Goal: Task Accomplishment & Management: Manage account settings

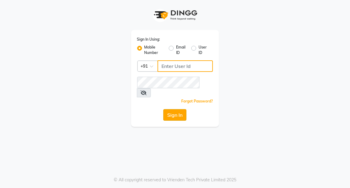
type input "7077710900"
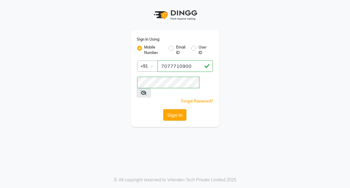
click at [175, 109] on button "Sign In" at bounding box center [174, 115] width 23 height 12
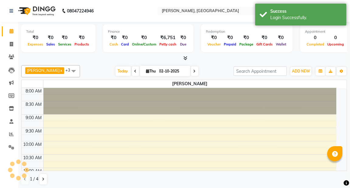
select select "en"
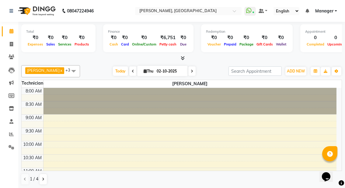
click at [188, 70] on span at bounding box center [191, 71] width 7 height 9
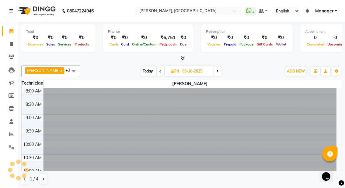
scroll to position [106, 0]
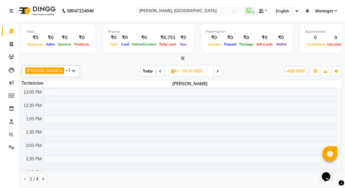
click at [214, 70] on span at bounding box center [217, 71] width 7 height 9
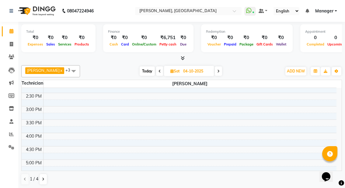
scroll to position [169, 0]
click at [158, 70] on icon at bounding box center [159, 72] width 2 height 4
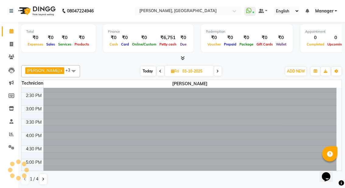
scroll to position [0, 0]
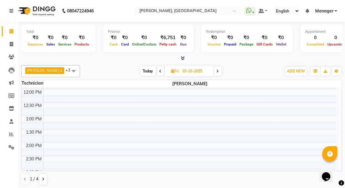
click at [157, 70] on span at bounding box center [160, 71] width 7 height 9
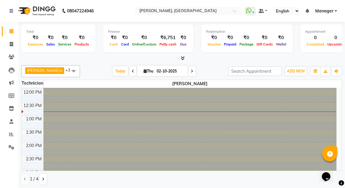
scroll to position [106, 0]
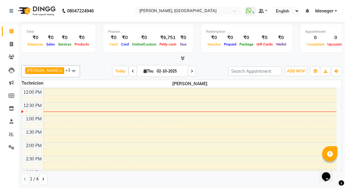
click at [132, 72] on icon at bounding box center [133, 72] width 2 height 4
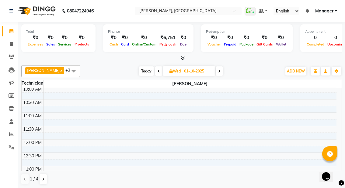
scroll to position [56, 0]
click at [218, 72] on icon at bounding box center [219, 72] width 2 height 4
type input "02-10-2025"
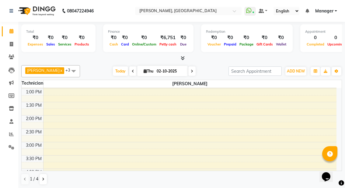
scroll to position [133, 0]
click at [67, 70] on span at bounding box center [73, 71] width 12 height 12
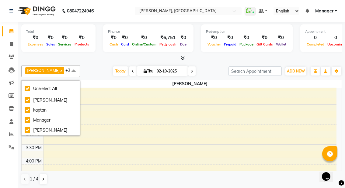
scroll to position [144, 0]
click at [94, 73] on div "Today Thu 02-10-2025" at bounding box center [154, 71] width 142 height 9
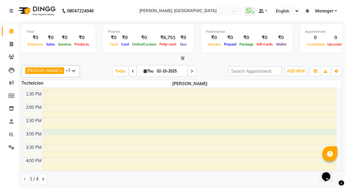
click at [76, 131] on div "8:00 AM 8:30 AM 9:00 AM 9:30 AM 10:00 AM 10:30 AM 11:00 AM 11:30 AM 12:00 PM 12…" at bounding box center [179, 117] width 314 height 347
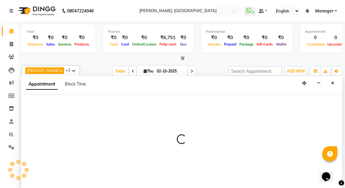
scroll to position [0, 0]
select select "91021"
select select "900"
select select "tentative"
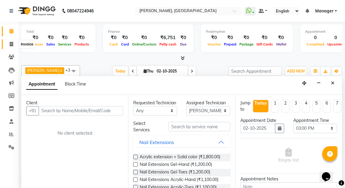
click at [9, 43] on span at bounding box center [11, 44] width 11 height 7
select select "service"
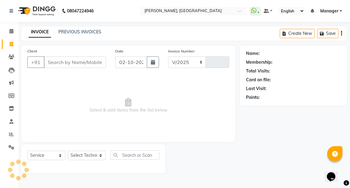
select select "8974"
type input "0025"
click at [11, 31] on icon at bounding box center [11, 31] width 4 height 5
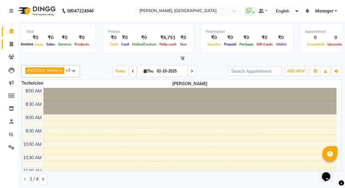
click at [10, 44] on icon at bounding box center [11, 44] width 3 height 5
select select "service"
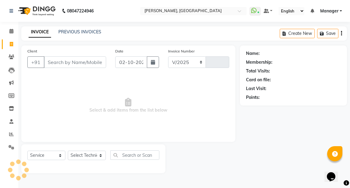
select select "8974"
type input "0025"
click at [60, 156] on select "Select Service Product Membership Package Voucher Prepaid Gift Card" at bounding box center [46, 155] width 38 height 9
click at [27, 151] on select "Select Service Product Membership Package Voucher Prepaid Gift Card" at bounding box center [46, 155] width 38 height 9
click at [136, 155] on input "text" at bounding box center [134, 155] width 49 height 9
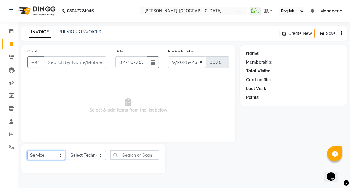
click at [61, 156] on select "Select Service Product Membership Package Voucher Prepaid Gift Card" at bounding box center [46, 155] width 38 height 9
click at [27, 151] on select "Select Service Product Membership Package Voucher Prepaid Gift Card" at bounding box center [46, 155] width 38 height 9
click at [9, 29] on icon at bounding box center [11, 31] width 4 height 5
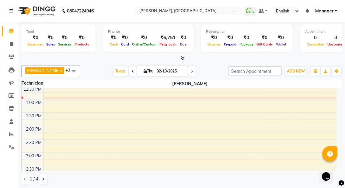
scroll to position [162, 0]
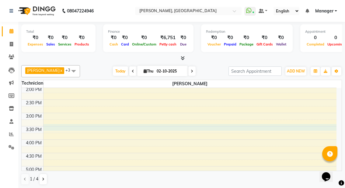
click at [87, 126] on div "8:00 AM 8:30 AM 9:00 AM 9:30 AM 10:00 AM 10:30 AM 11:00 AM 11:30 AM 12:00 PM 12…" at bounding box center [179, 99] width 314 height 347
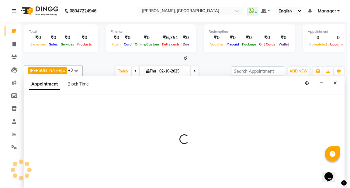
scroll to position [0, 0]
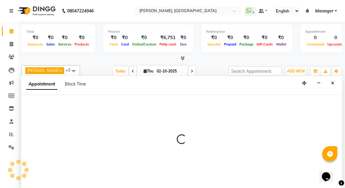
select select "91021"
select select "tentative"
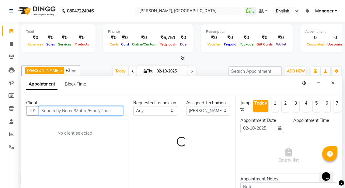
select select "930"
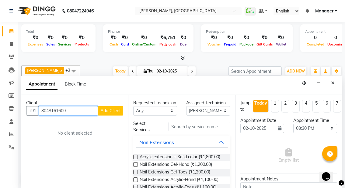
type input "8048161600"
click at [109, 109] on span "Add Client" at bounding box center [110, 110] width 20 height 5
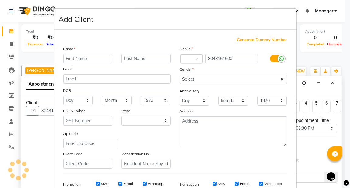
select select "21"
type input "client"
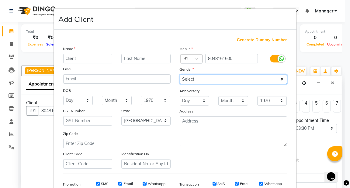
click at [278, 78] on select "Select [DEMOGRAPHIC_DATA] [DEMOGRAPHIC_DATA] Other Prefer Not To Say" at bounding box center [233, 79] width 107 height 9
select select "[DEMOGRAPHIC_DATA]"
click at [180, 75] on select "Select [DEMOGRAPHIC_DATA] [DEMOGRAPHIC_DATA] Other Prefer Not To Say" at bounding box center [233, 79] width 107 height 9
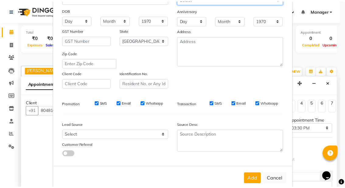
scroll to position [92, 0]
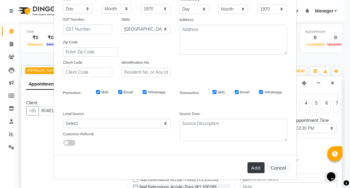
click at [252, 167] on button "Add" at bounding box center [255, 168] width 17 height 11
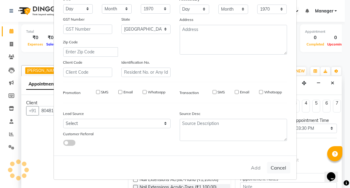
type input "80******00"
select select
select select "null"
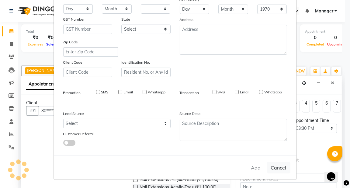
select select
checkbox input "false"
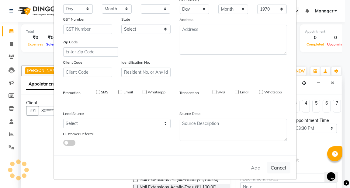
checkbox input "false"
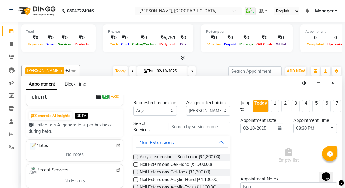
scroll to position [49, 0]
click at [192, 132] on input "text" at bounding box center [198, 126] width 61 height 9
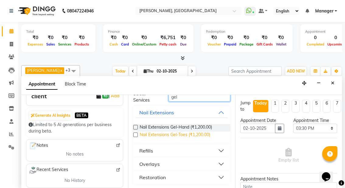
scroll to position [0, 0]
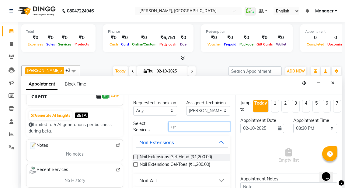
type input "g"
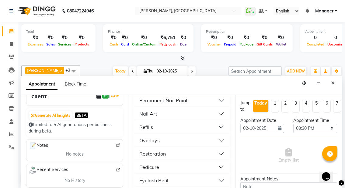
scroll to position [134, 0]
click at [215, 119] on button "Nail Art" at bounding box center [182, 113] width 92 height 11
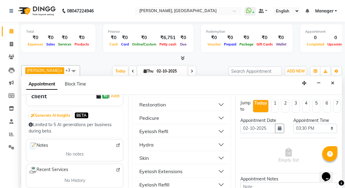
scroll to position [410, 0]
click at [216, 111] on button "Restoration" at bounding box center [182, 105] width 92 height 11
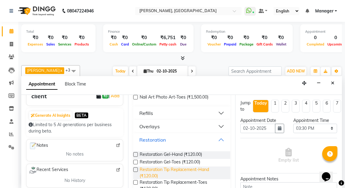
scroll to position [373, 0]
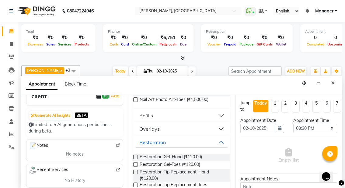
click at [215, 121] on button "Refills" at bounding box center [182, 115] width 92 height 11
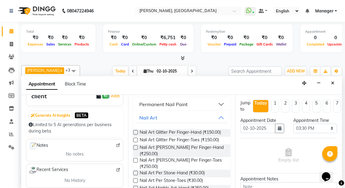
scroll to position [129, 0]
click at [218, 110] on button "Permanent Nail Paint" at bounding box center [182, 104] width 92 height 11
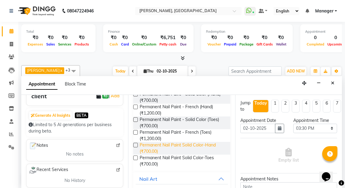
scroll to position [153, 0]
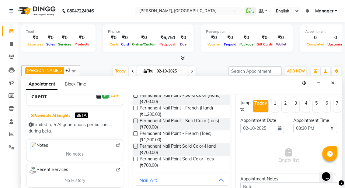
click at [135, 98] on label at bounding box center [135, 95] width 5 height 5
click at [135, 98] on input "checkbox" at bounding box center [135, 96] width 4 height 4
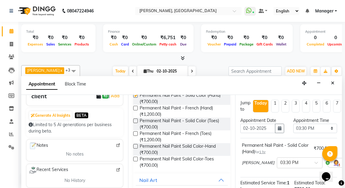
checkbox input "false"
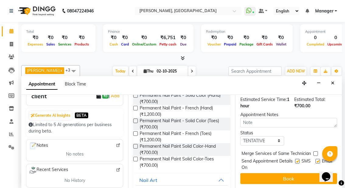
scroll to position [89, 0]
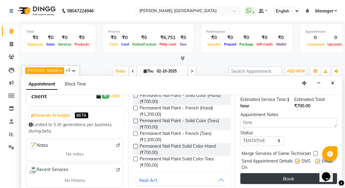
click at [274, 173] on button "Book" at bounding box center [288, 178] width 97 height 11
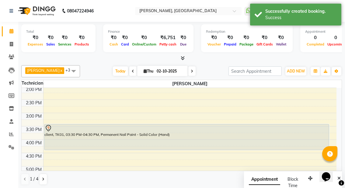
scroll to position [98, 0]
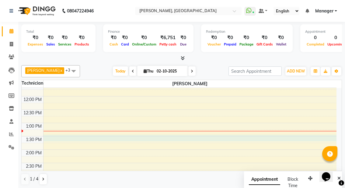
click at [82, 137] on div "8:00 AM 8:30 AM 9:00 AM 9:30 AM 10:00 AM 10:30 AM 11:00 AM 11:30 AM 12:00 PM 12…" at bounding box center [179, 163] width 314 height 347
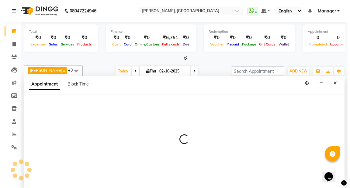
scroll to position [0, 0]
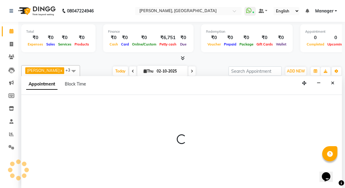
select select "91021"
select select "810"
select select "tentative"
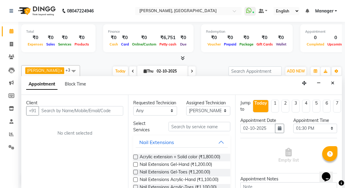
click at [92, 110] on input "text" at bounding box center [81, 110] width 84 height 9
type input "9668474799"
click at [108, 109] on span "Add Client" at bounding box center [110, 110] width 20 height 5
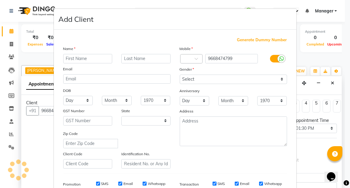
select select "21"
type input "[PERSON_NAME]"
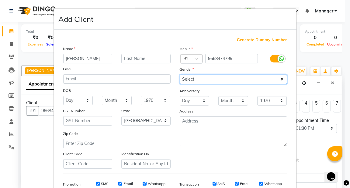
click at [248, 78] on select "Select [DEMOGRAPHIC_DATA] [DEMOGRAPHIC_DATA] Other Prefer Not To Say" at bounding box center [233, 79] width 107 height 9
select select "[DEMOGRAPHIC_DATA]"
click at [180, 75] on select "Select [DEMOGRAPHIC_DATA] [DEMOGRAPHIC_DATA] Other Prefer Not To Say" at bounding box center [233, 79] width 107 height 9
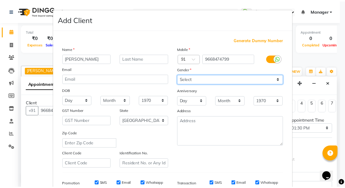
scroll to position [92, 0]
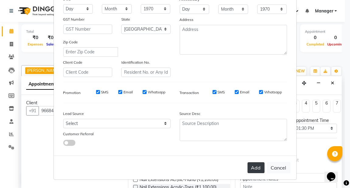
click at [256, 167] on button "Add" at bounding box center [255, 168] width 17 height 11
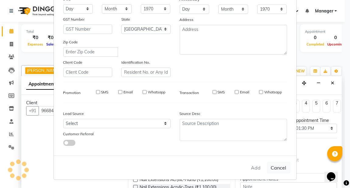
type input "96******99"
select select
select select "null"
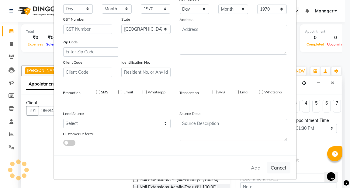
select select
checkbox input "false"
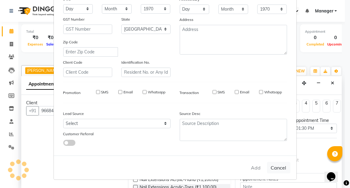
checkbox input "false"
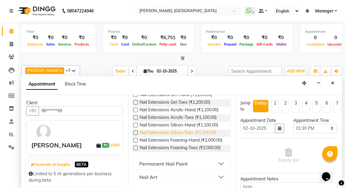
scroll to position [56, 0]
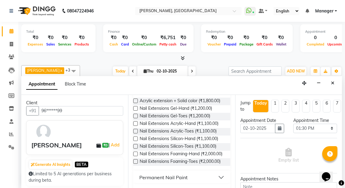
click at [135, 126] on label at bounding box center [135, 124] width 5 height 5
click at [135, 126] on input "checkbox" at bounding box center [135, 124] width 4 height 4
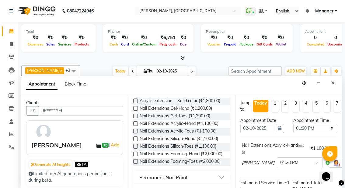
click at [135, 126] on label at bounding box center [135, 124] width 5 height 5
click at [135, 126] on input "checkbox" at bounding box center [135, 124] width 4 height 4
checkbox input "false"
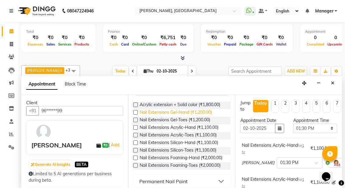
scroll to position [51, 0]
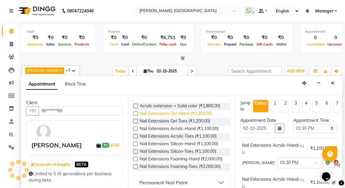
click at [143, 118] on span "Nail Extensions Gel-Hand (₹1,200.00)" at bounding box center [175, 115] width 72 height 8
checkbox input "false"
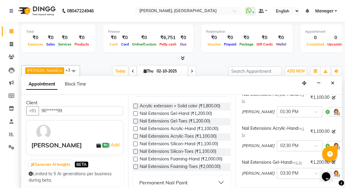
click at [117, 85] on div "Appointment Block Time" at bounding box center [181, 85] width 320 height 19
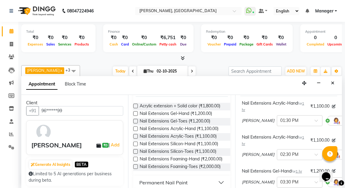
scroll to position [41, 0]
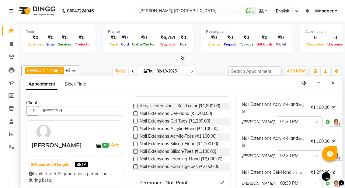
click at [278, 103] on div "Nail Extensions Acrylic-Hand for 1 hr" at bounding box center [275, 107] width 66 height 13
click at [331, 107] on icon at bounding box center [333, 108] width 4 height 4
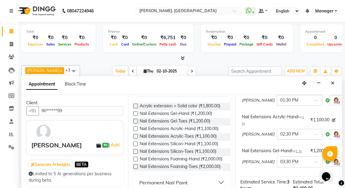
scroll to position [63, 0]
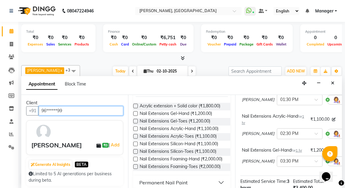
click at [66, 109] on input "96******99" at bounding box center [81, 110] width 84 height 9
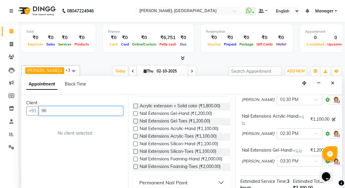
type input "9"
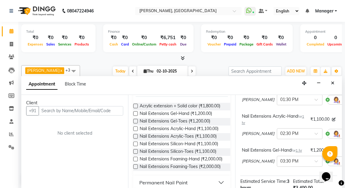
click at [98, 65] on div "[PERSON_NAME] x kaptan x Manager x [PERSON_NAME] x +3 UnSelect All [PERSON_NAME…" at bounding box center [181, 71] width 320 height 12
click at [12, 31] on icon at bounding box center [11, 31] width 4 height 5
click at [75, 57] on div at bounding box center [181, 58] width 320 height 6
click at [182, 57] on icon at bounding box center [183, 58] width 4 height 5
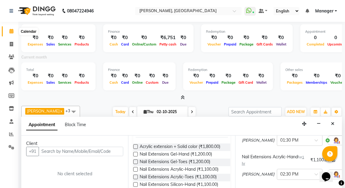
click at [9, 30] on icon at bounding box center [11, 31] width 4 height 5
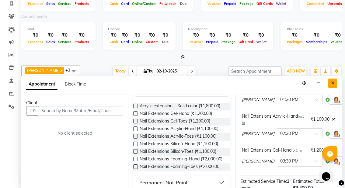
click at [333, 81] on icon "Close" at bounding box center [332, 83] width 3 height 4
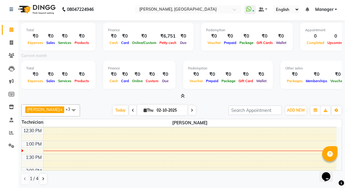
scroll to position [119, 0]
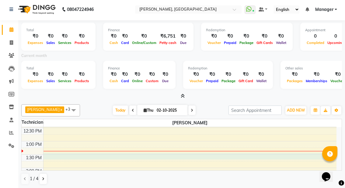
click at [111, 156] on div "8:00 AM 8:30 AM 9:00 AM 9:30 AM 10:00 AM 10:30 AM 11:00 AM 11:30 AM 12:00 PM 12…" at bounding box center [179, 181] width 314 height 347
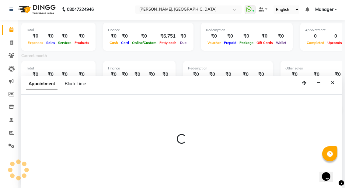
select select "91021"
select select "tentative"
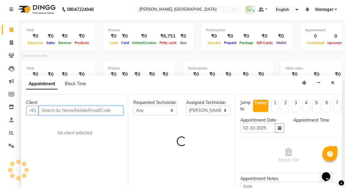
select select "810"
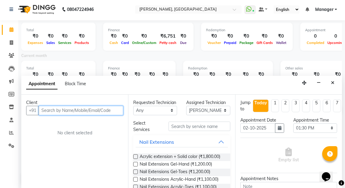
click at [80, 111] on input "text" at bounding box center [81, 110] width 84 height 9
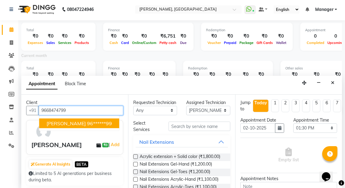
click at [73, 123] on span "[PERSON_NAME]" at bounding box center [65, 124] width 39 height 6
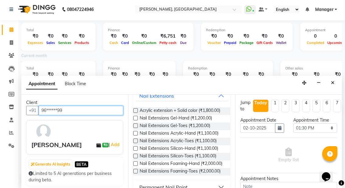
scroll to position [47, 0]
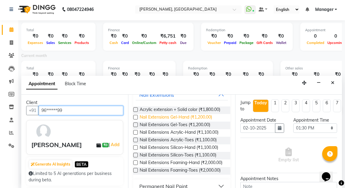
type input "96******99"
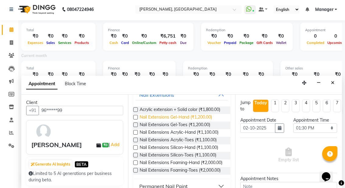
click at [163, 122] on span "Nail Extensions Gel-Hand (₹1,200.00)" at bounding box center [175, 118] width 72 height 8
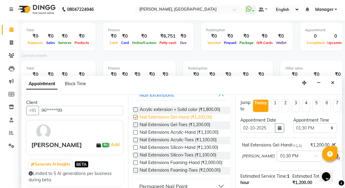
checkbox input "false"
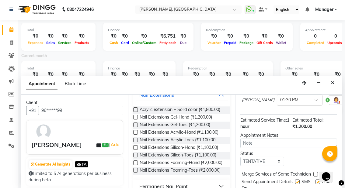
scroll to position [89, 0]
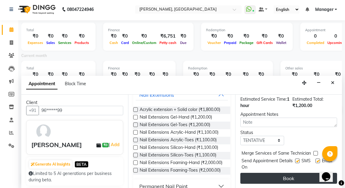
click at [290, 173] on button "Book" at bounding box center [288, 178] width 97 height 11
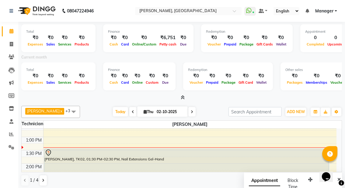
scroll to position [123, 0]
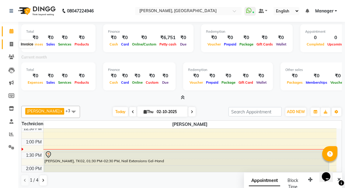
click at [9, 45] on span at bounding box center [11, 44] width 11 height 7
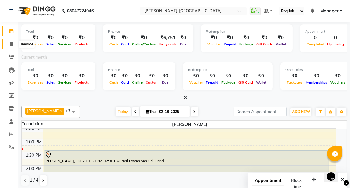
select select "service"
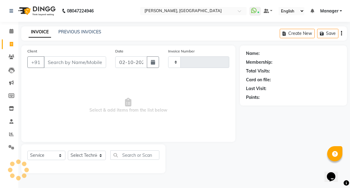
type input "0025"
select select "8974"
click at [64, 63] on input "Client" at bounding box center [75, 63] width 62 height 12
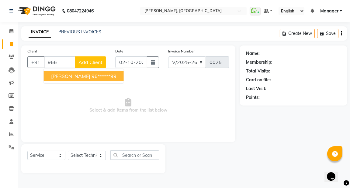
click at [67, 78] on span "[PERSON_NAME]" at bounding box center [70, 76] width 39 height 6
type input "96******99"
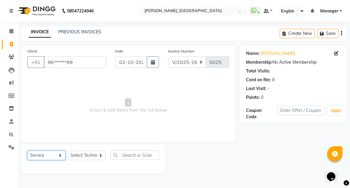
click at [60, 154] on select "Select Service Product Membership Package Voucher Prepaid Gift Card" at bounding box center [46, 155] width 38 height 9
click at [27, 151] on select "Select Service Product Membership Package Voucher Prepaid Gift Card" at bounding box center [46, 155] width 38 height 9
drag, startPoint x: 44, startPoint y: 154, endPoint x: 193, endPoint y: 131, distance: 150.4
click at [193, 131] on span "Select & add items from the list below" at bounding box center [128, 105] width 202 height 61
click at [50, 155] on select "Select Service Product Membership Package Voucher Prepaid Gift Card" at bounding box center [46, 155] width 38 height 9
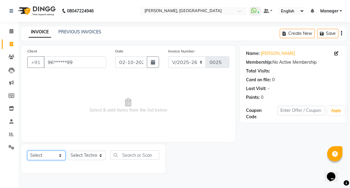
click at [27, 151] on select "Select Service Product Membership Package Voucher Prepaid Gift Card" at bounding box center [46, 155] width 38 height 9
click at [44, 158] on select "Select Service Product Membership Package Voucher Prepaid Gift Card" at bounding box center [46, 155] width 38 height 9
select select "service"
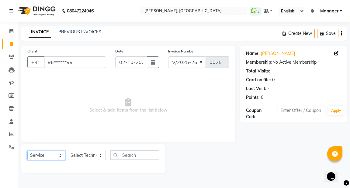
click at [27, 151] on select "Select Service Product Membership Package Voucher Prepaid Gift Card" at bounding box center [46, 155] width 38 height 9
click at [132, 157] on input "text" at bounding box center [134, 155] width 49 height 9
type input "nail extent"
click at [101, 156] on select "Select Technician [PERSON_NAME] kaptan Manager [PERSON_NAME]" at bounding box center [87, 155] width 38 height 9
select select "91021"
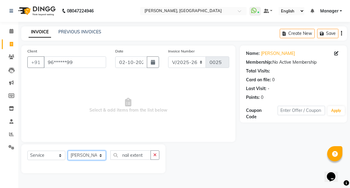
click at [68, 151] on select "Select Technician [PERSON_NAME] kaptan Manager [PERSON_NAME]" at bounding box center [87, 155] width 38 height 9
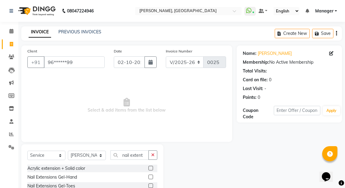
click at [148, 177] on label at bounding box center [150, 177] width 5 height 5
click at [148, 177] on input "checkbox" at bounding box center [150, 178] width 4 height 4
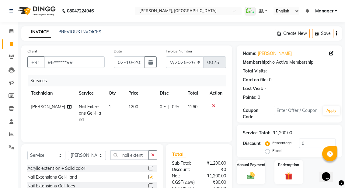
checkbox input "false"
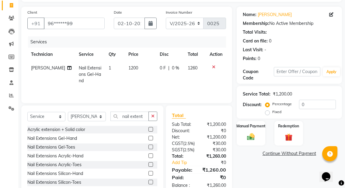
scroll to position [67, 0]
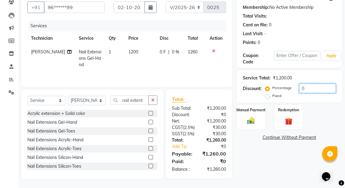
click at [306, 84] on input "0" at bounding box center [317, 88] width 37 height 9
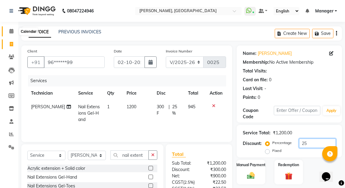
type input "25"
click at [10, 31] on icon at bounding box center [11, 31] width 4 height 5
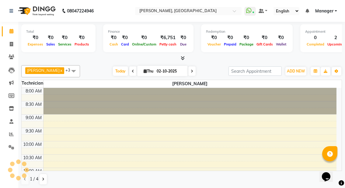
click at [216, 52] on div "Redemption ₹0 Voucher ₹0 Prepaid ₹0 Package ₹0 Gift Cards ₹0 Wallet" at bounding box center [246, 38] width 91 height 28
click at [11, 45] on icon at bounding box center [11, 44] width 3 height 5
select select "service"
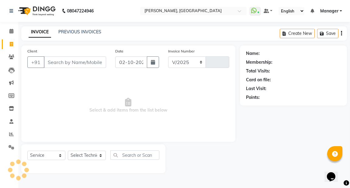
select select "8974"
type input "0025"
click at [11, 46] on icon at bounding box center [11, 44] width 3 height 5
select select "service"
type input "0025"
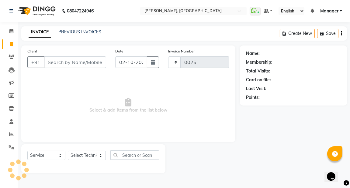
select select "8974"
click at [54, 61] on input "Client" at bounding box center [75, 63] width 62 height 12
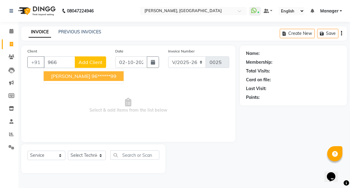
click at [62, 76] on span "[PERSON_NAME]" at bounding box center [70, 76] width 39 height 6
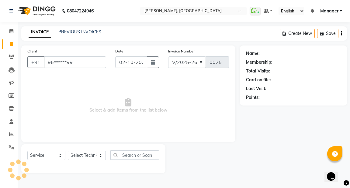
type input "96******99"
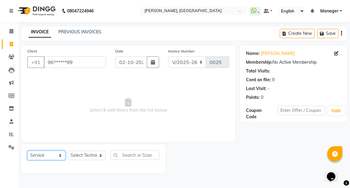
click at [60, 154] on select "Select Service Product Membership Package Voucher Prepaid Gift Card" at bounding box center [46, 155] width 38 height 9
click at [27, 151] on select "Select Service Product Membership Package Voucher Prepaid Gift Card" at bounding box center [46, 155] width 38 height 9
click at [100, 156] on select "Select Technician [PERSON_NAME] kaptan Manager [PERSON_NAME]" at bounding box center [87, 155] width 38 height 9
select select "91021"
click at [68, 151] on select "Select Technician [PERSON_NAME] kaptan Manager [PERSON_NAME]" at bounding box center [87, 155] width 38 height 9
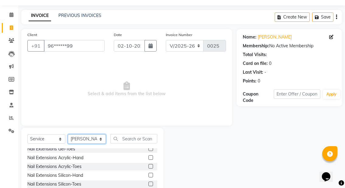
scroll to position [21, 0]
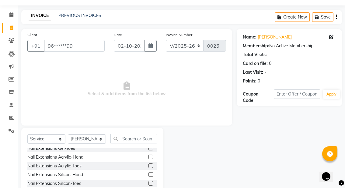
click at [148, 156] on label at bounding box center [150, 157] width 5 height 5
click at [148, 156] on input "checkbox" at bounding box center [150, 158] width 4 height 4
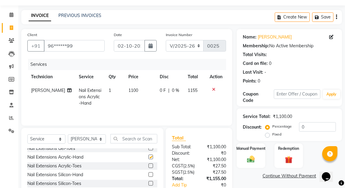
checkbox input "false"
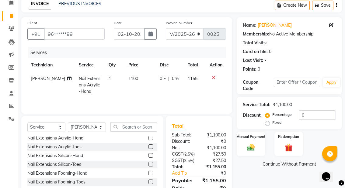
scroll to position [29, 0]
click at [127, 131] on input "text" at bounding box center [133, 126] width 47 height 9
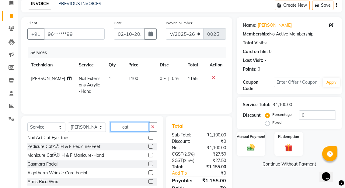
scroll to position [0, 0]
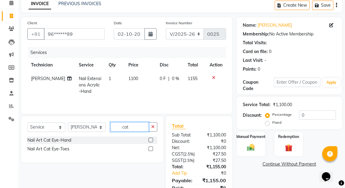
type input "cat"
click at [151, 140] on label at bounding box center [150, 140] width 5 height 5
click at [151, 140] on input "checkbox" at bounding box center [150, 141] width 4 height 4
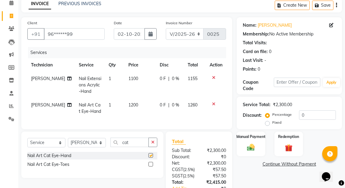
checkbox input "false"
click at [304, 114] on input "0" at bounding box center [317, 115] width 37 height 9
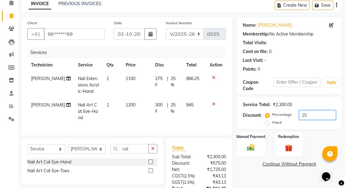
scroll to position [70, 0]
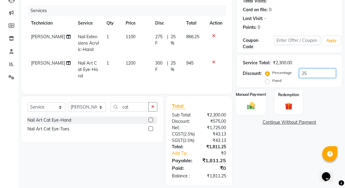
type input "25"
click at [254, 105] on img at bounding box center [250, 105] width 13 height 9
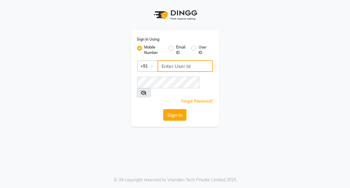
type input "7077710900"
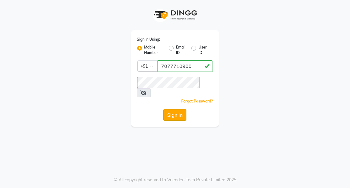
click at [175, 109] on button "Sign In" at bounding box center [174, 115] width 23 height 12
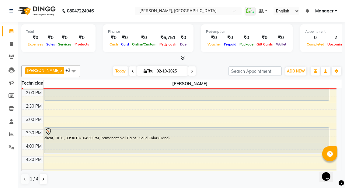
click at [191, 70] on icon at bounding box center [192, 72] width 2 height 4
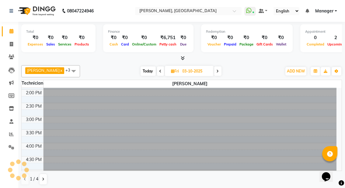
scroll to position [159, 0]
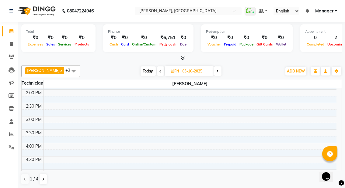
click at [216, 72] on icon at bounding box center [217, 72] width 2 height 4
type input "04-10-2025"
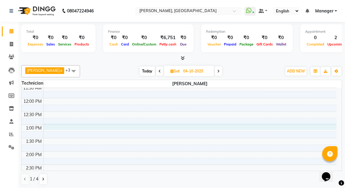
click at [81, 125] on div "8:00 AM 8:30 AM 9:00 AM 9:30 AM 10:00 AM 10:30 AM 11:00 AM 11:30 AM 12:00 PM 12…" at bounding box center [179, 164] width 314 height 347
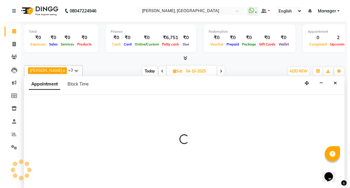
scroll to position [0, 0]
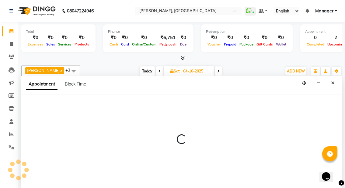
select select "91021"
select select "780"
select select "tentative"
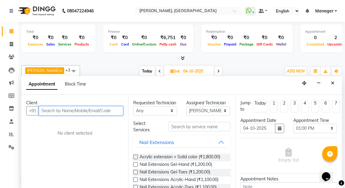
click at [61, 109] on input "text" at bounding box center [81, 110] width 84 height 9
type input "8700213026"
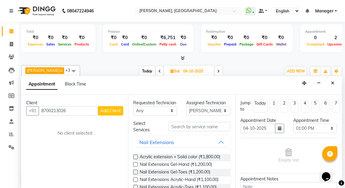
click at [109, 110] on span "Add Client" at bounding box center [110, 110] width 20 height 5
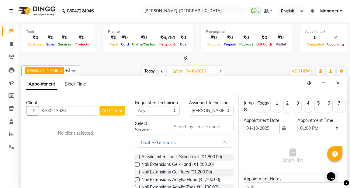
select select "21"
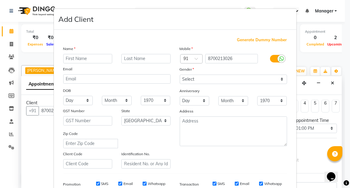
type input "p"
type input "Preeti"
click at [125, 56] on input "text" at bounding box center [145, 58] width 49 height 9
type input "Kapoor"
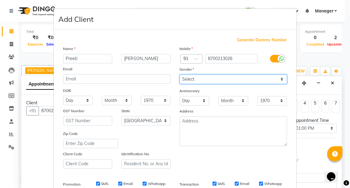
click at [280, 78] on select "Select [DEMOGRAPHIC_DATA] [DEMOGRAPHIC_DATA] Other Prefer Not To Say" at bounding box center [233, 79] width 107 height 9
select select "[DEMOGRAPHIC_DATA]"
click at [180, 75] on select "Select [DEMOGRAPHIC_DATA] [DEMOGRAPHIC_DATA] Other Prefer Not To Say" at bounding box center [233, 79] width 107 height 9
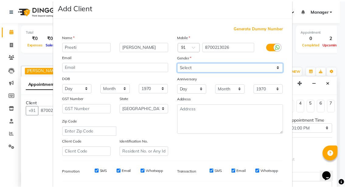
scroll to position [92, 0]
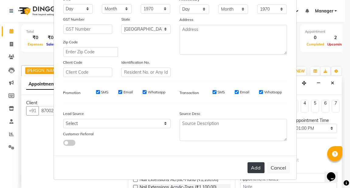
click at [252, 167] on button "Add" at bounding box center [255, 168] width 17 height 11
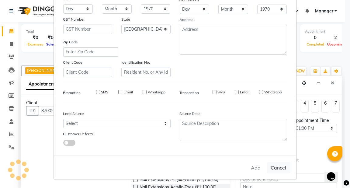
type input "87******26"
select select
select select "null"
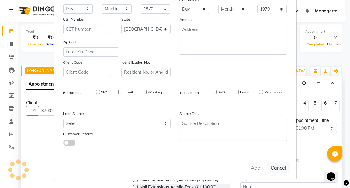
select select
checkbox input "false"
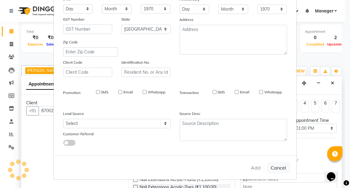
checkbox input "false"
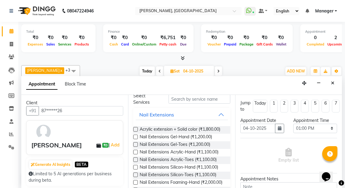
scroll to position [0, 0]
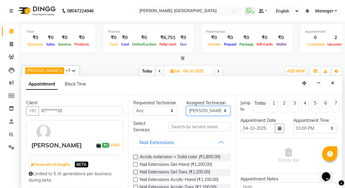
click at [219, 109] on select "Select Amrik Kaur kaptan Manager Rupali Behera" at bounding box center [208, 110] width 44 height 9
select select "92207"
click at [186, 106] on select "Select Amrik Kaur kaptan Manager Rupali Behera" at bounding box center [208, 110] width 44 height 9
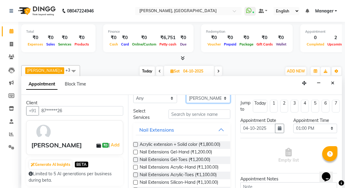
scroll to position [13, 0]
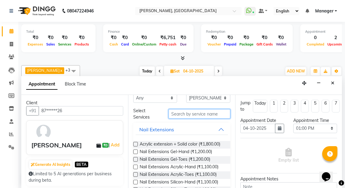
click at [184, 119] on input "text" at bounding box center [198, 113] width 61 height 9
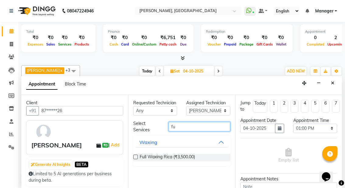
scroll to position [0, 0]
type input "f"
type input "b"
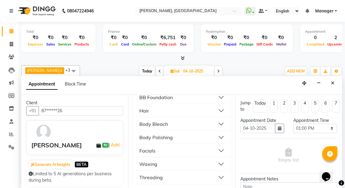
scroll to position [453, 0]
click at [215, 165] on button "Waxing" at bounding box center [182, 164] width 92 height 11
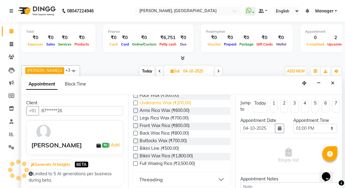
scroll to position [541, 0]
click at [136, 105] on label at bounding box center [135, 103] width 5 height 5
click at [136, 105] on input "checkbox" at bounding box center [135, 103] width 4 height 4
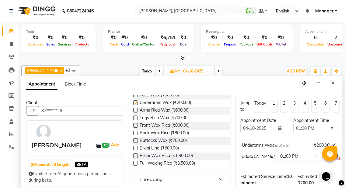
checkbox input "false"
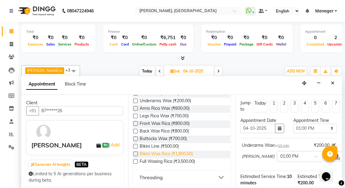
scroll to position [548, 0]
click at [135, 118] on label at bounding box center [135, 116] width 5 height 5
click at [135, 119] on input "checkbox" at bounding box center [135, 117] width 4 height 4
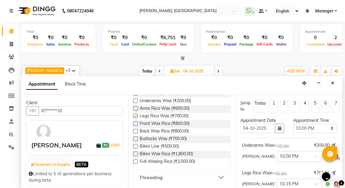
checkbox input "false"
click at [134, 111] on label at bounding box center [135, 108] width 5 height 5
click at [134, 111] on input "checkbox" at bounding box center [135, 109] width 4 height 4
checkbox input "false"
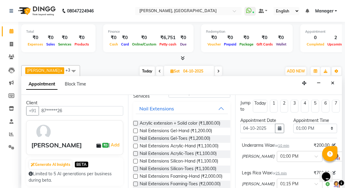
scroll to position [0, 0]
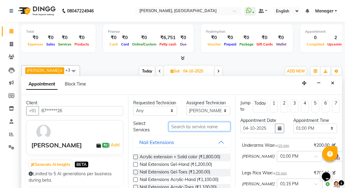
click at [201, 132] on input "text" at bounding box center [198, 126] width 61 height 9
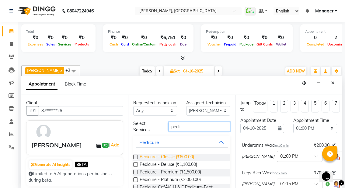
type input "pedi"
click at [149, 162] on span "Pedicure - Classic (₹600.00)" at bounding box center [166, 158] width 54 height 8
checkbox input "false"
click at [192, 132] on input "pedi" at bounding box center [198, 126] width 61 height 9
type input "p"
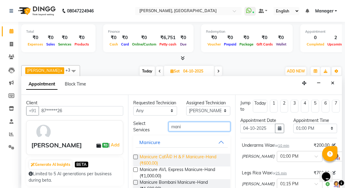
type input "mani"
click at [145, 166] on span "Manicure CafÃ© H & F Manicure-Hand (₹600.00)" at bounding box center [181, 160] width 85 height 13
checkbox input "false"
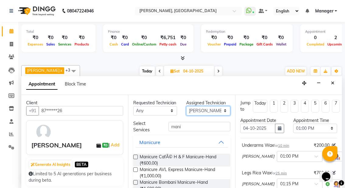
click at [215, 111] on select "Select Amrik Kaur kaptan Manager Rupali Behera" at bounding box center [208, 110] width 44 height 9
select select "92419"
click at [186, 106] on select "Select Amrik Kaur kaptan Manager Rupali Behera" at bounding box center [208, 110] width 44 height 9
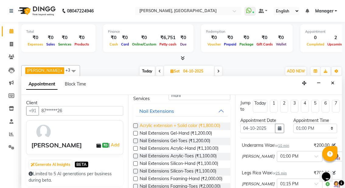
scroll to position [33, 0]
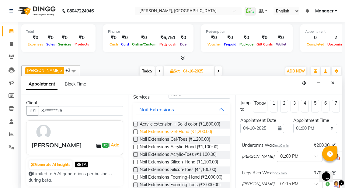
click at [140, 136] on span "Nail Extensions Gel-Hand (₹1,200.00)" at bounding box center [175, 133] width 72 height 8
checkbox input "false"
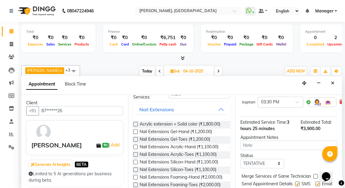
scroll to position [238, 0]
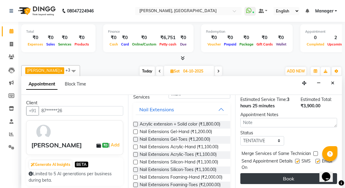
click at [277, 173] on button "Book" at bounding box center [288, 178] width 97 height 11
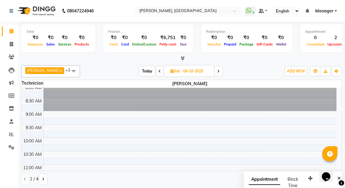
scroll to position [0, 0]
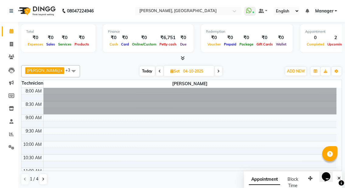
click at [156, 68] on span at bounding box center [159, 71] width 7 height 9
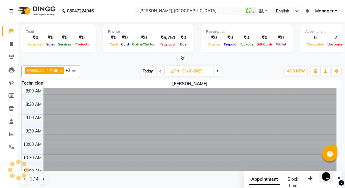
scroll to position [159, 0]
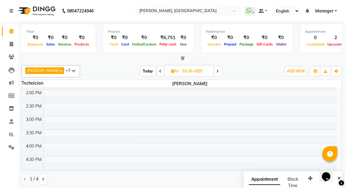
click at [157, 68] on span at bounding box center [160, 71] width 7 height 9
type input "02-10-2025"
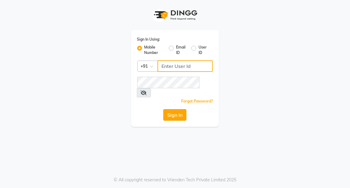
type input "7077710900"
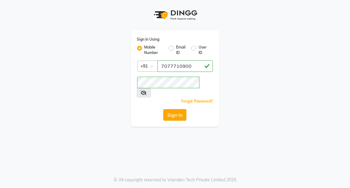
click at [173, 109] on button "Sign In" at bounding box center [174, 115] width 23 height 12
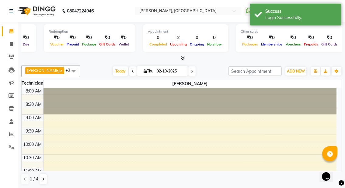
scroll to position [0, 157]
click at [191, 70] on icon at bounding box center [192, 72] width 2 height 4
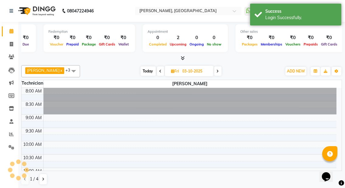
scroll to position [159, 0]
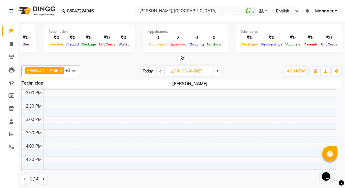
click at [216, 71] on icon at bounding box center [217, 72] width 2 height 4
type input "04-10-2025"
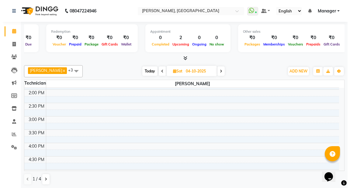
scroll to position [0, 0]
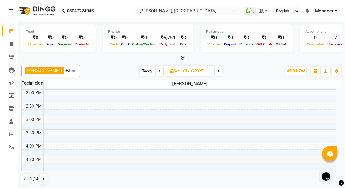
click at [67, 70] on span at bounding box center [73, 71] width 12 height 12
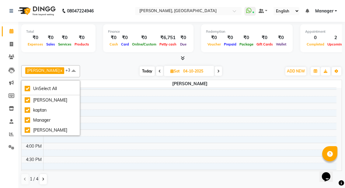
click at [92, 65] on div "Amrik Kaur x kaptan x Manager x Rupali Behera x +3 UnSelect All Amrik Kaur kapt…" at bounding box center [181, 71] width 320 height 12
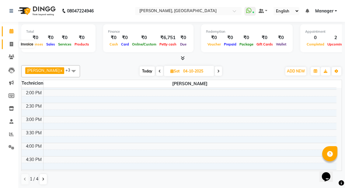
click at [11, 46] on icon at bounding box center [11, 44] width 3 height 5
select select "service"
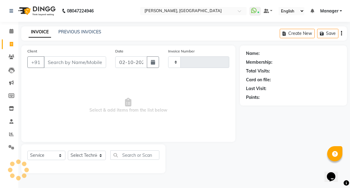
type input "0025"
select select "8974"
